Goal: Task Accomplishment & Management: Use online tool/utility

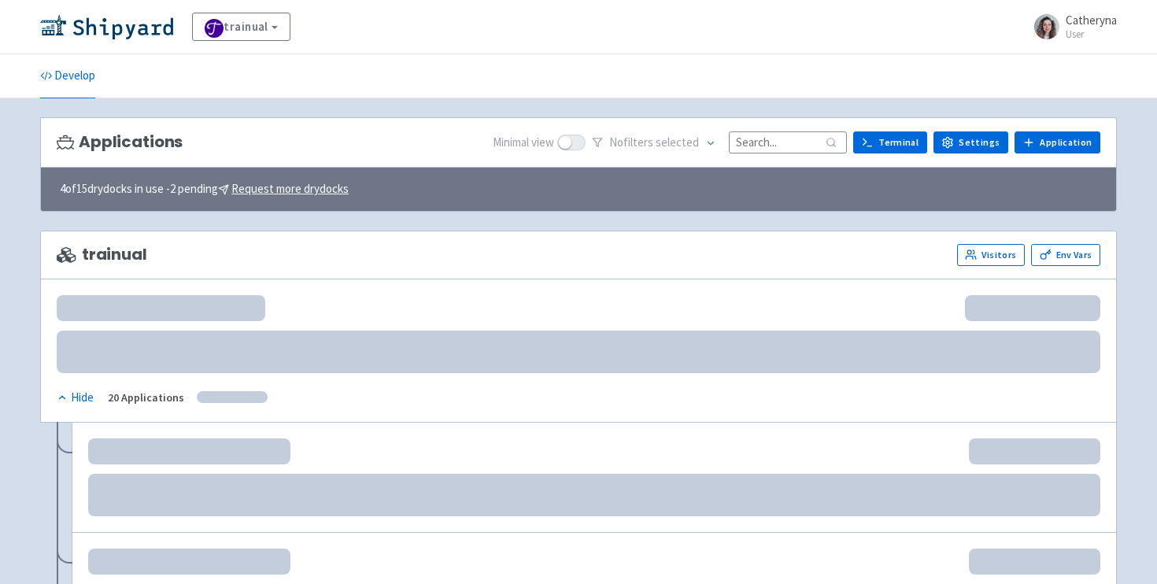
click at [768, 149] on input at bounding box center [788, 141] width 118 height 21
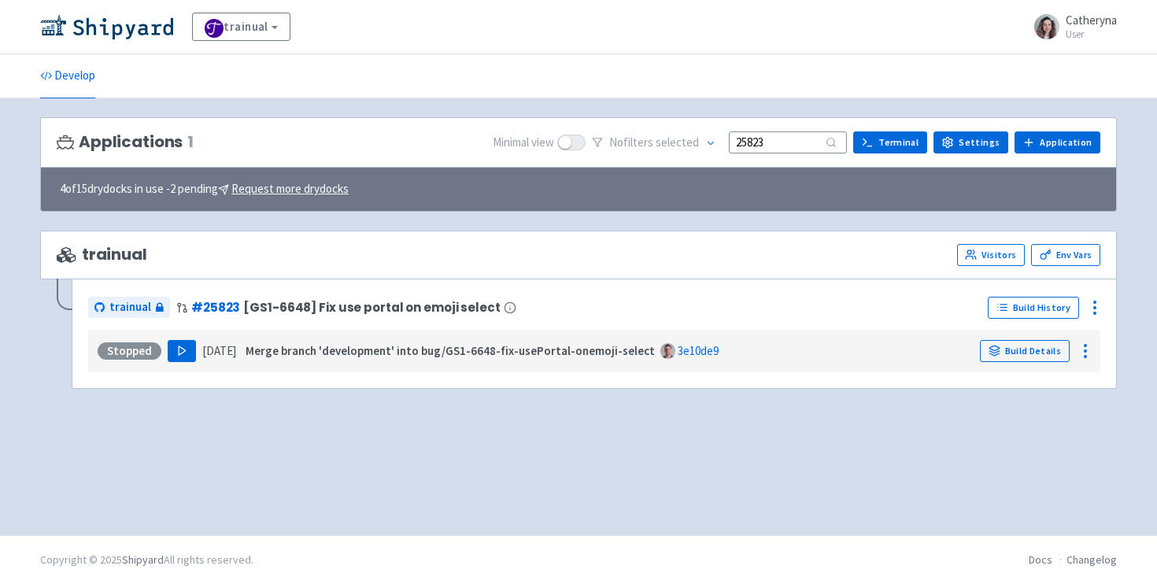
type input "25823"
click at [187, 360] on button "Play" at bounding box center [182, 351] width 28 height 22
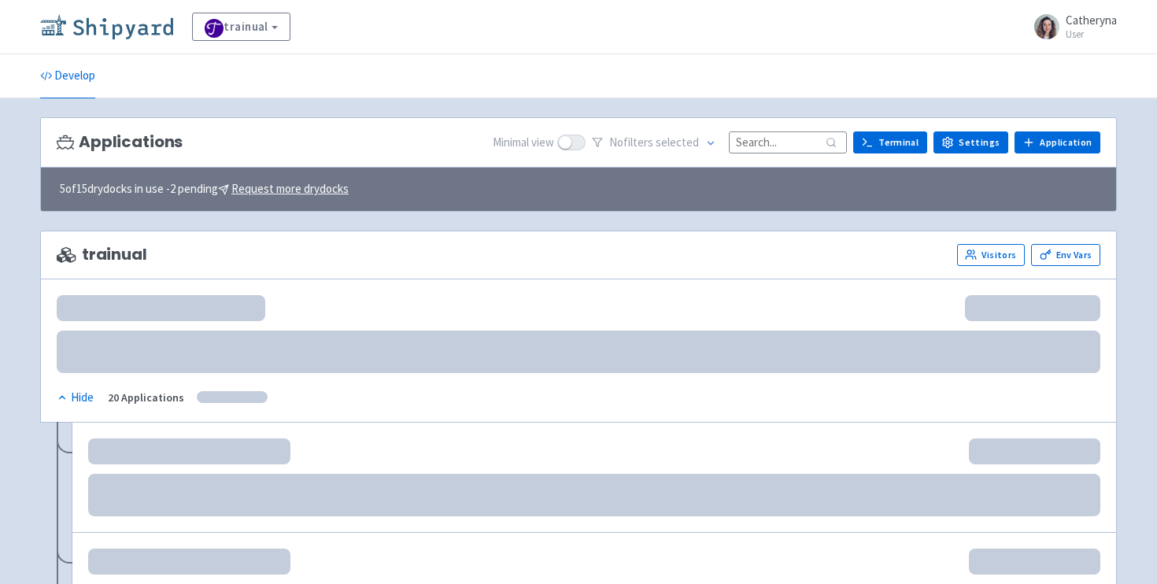
click at [120, 37] on img at bounding box center [106, 26] width 133 height 25
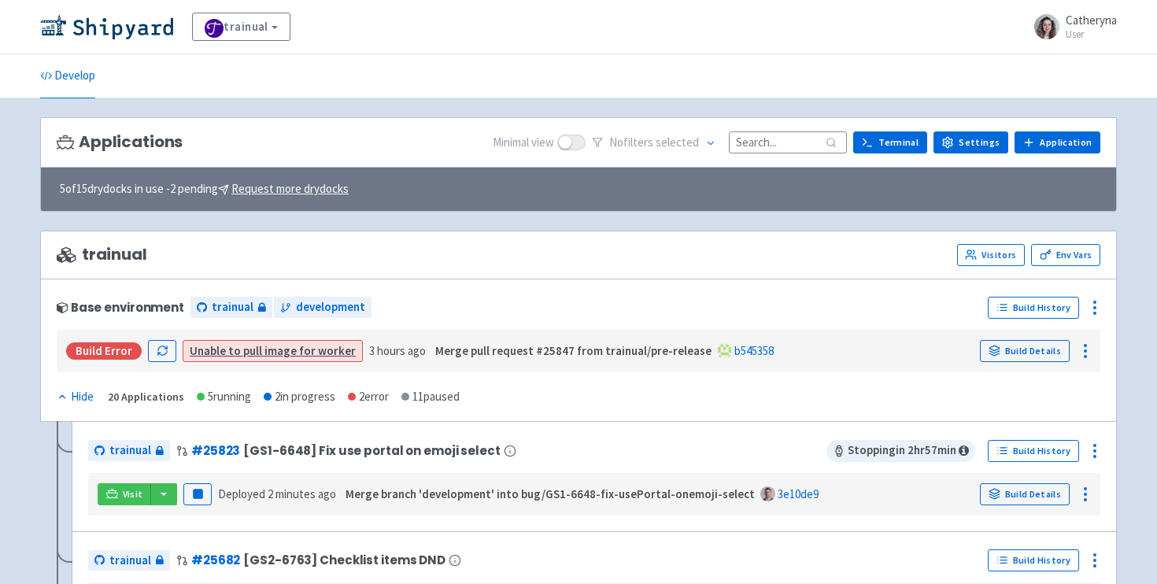
click at [785, 139] on input at bounding box center [788, 141] width 118 height 21
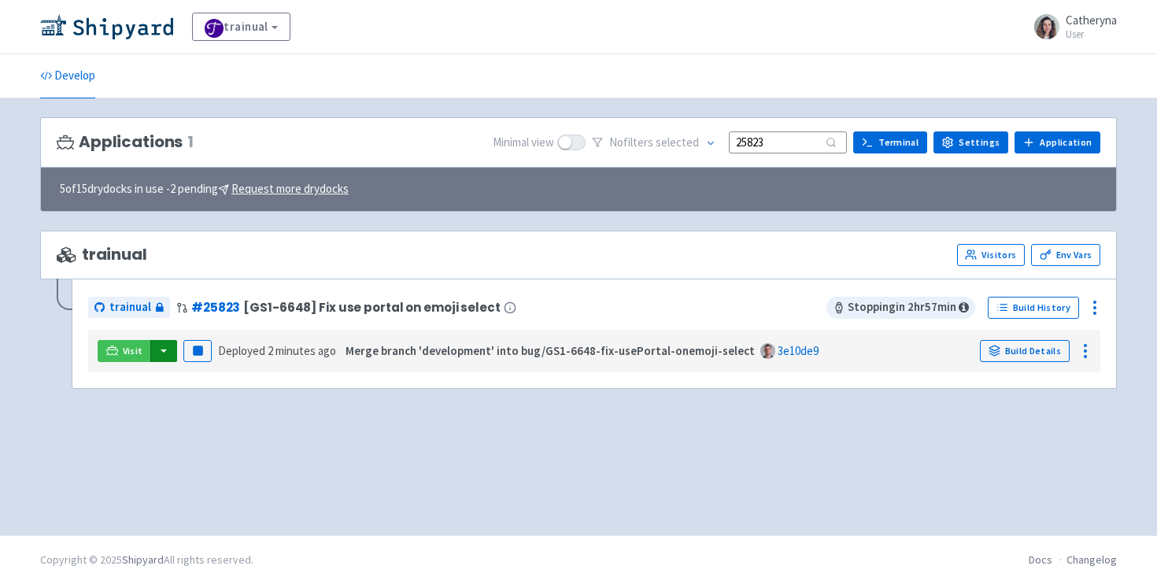
type input "25823"
click at [163, 353] on button "button" at bounding box center [163, 351] width 27 height 22
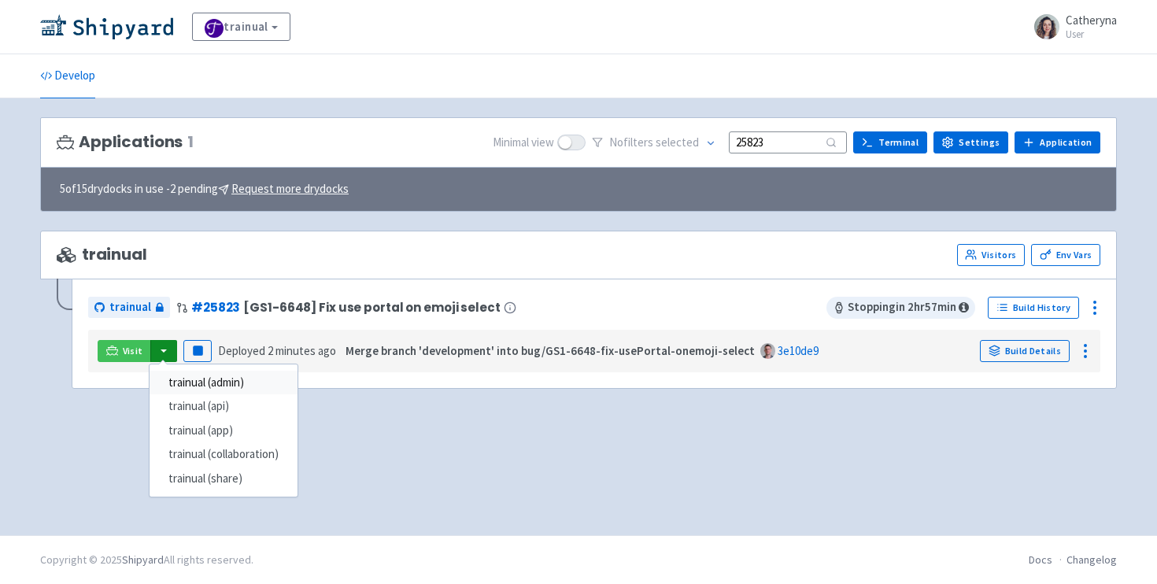
click at [243, 390] on link "trainual (admin)" at bounding box center [224, 383] width 148 height 24
